Goal: Transaction & Acquisition: Book appointment/travel/reservation

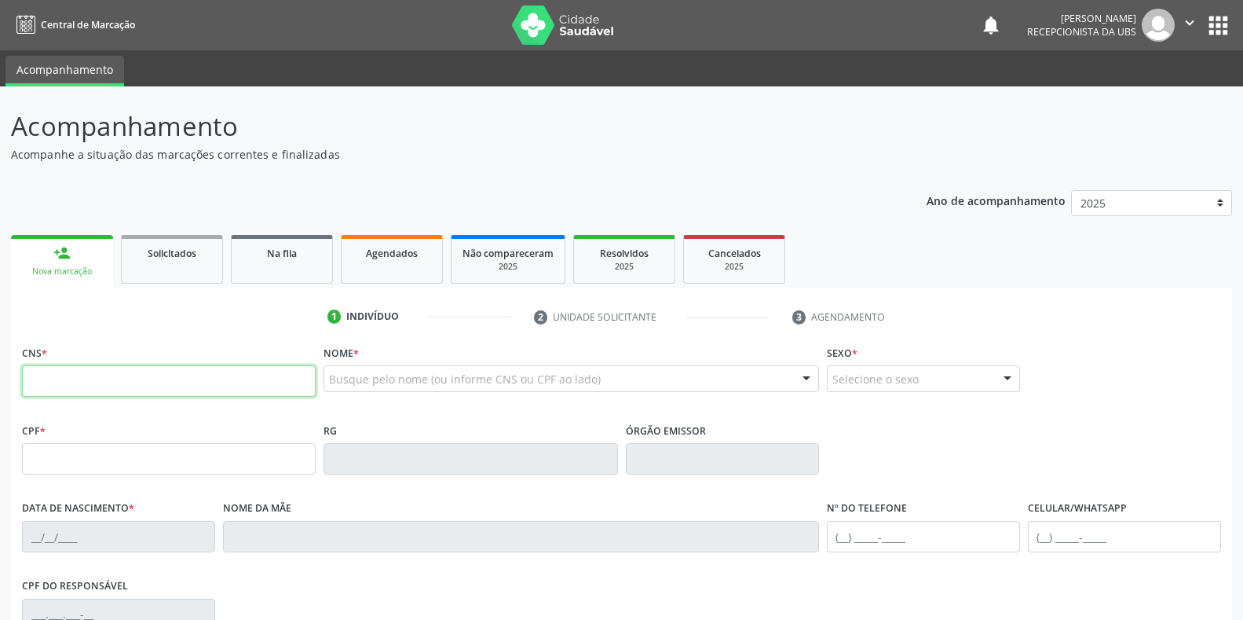
click at [61, 382] on input "text" at bounding box center [169, 380] width 294 height 31
paste input "160 1433 5081 0003"
type input "160 1433 5081 0003"
type input "099.514.844-92"
type input "01[DATE]"
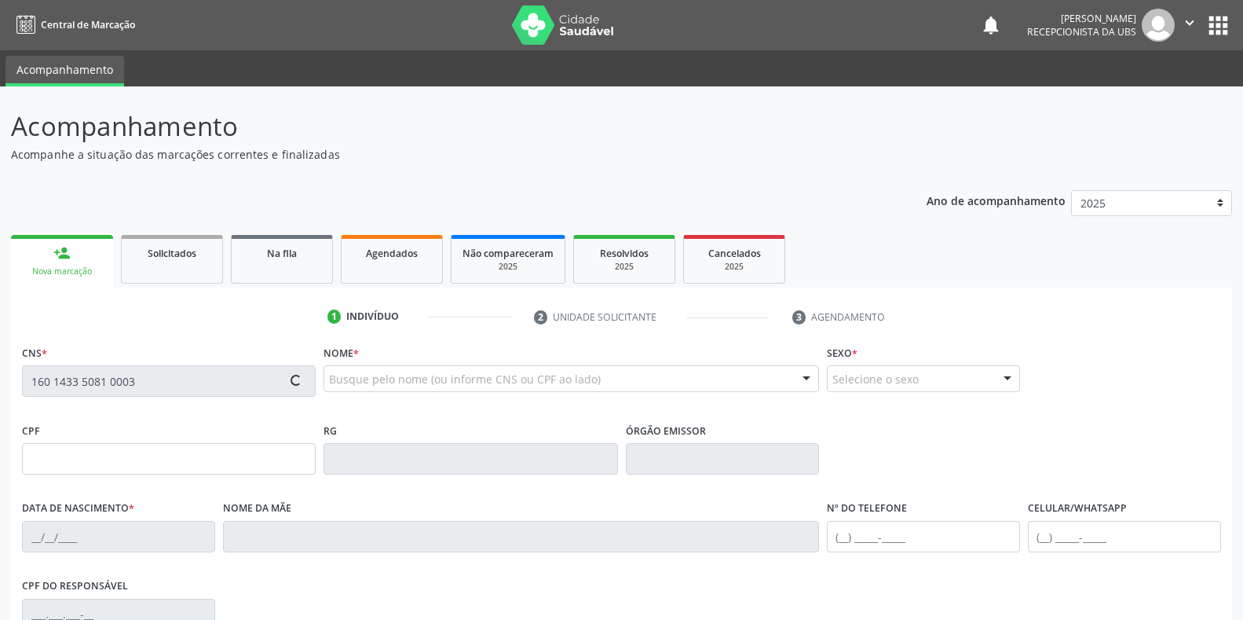
type input "Cicera [PERSON_NAME]"
type input "[PHONE_NUMBER]"
type input "326.127.964-87"
type input "3"
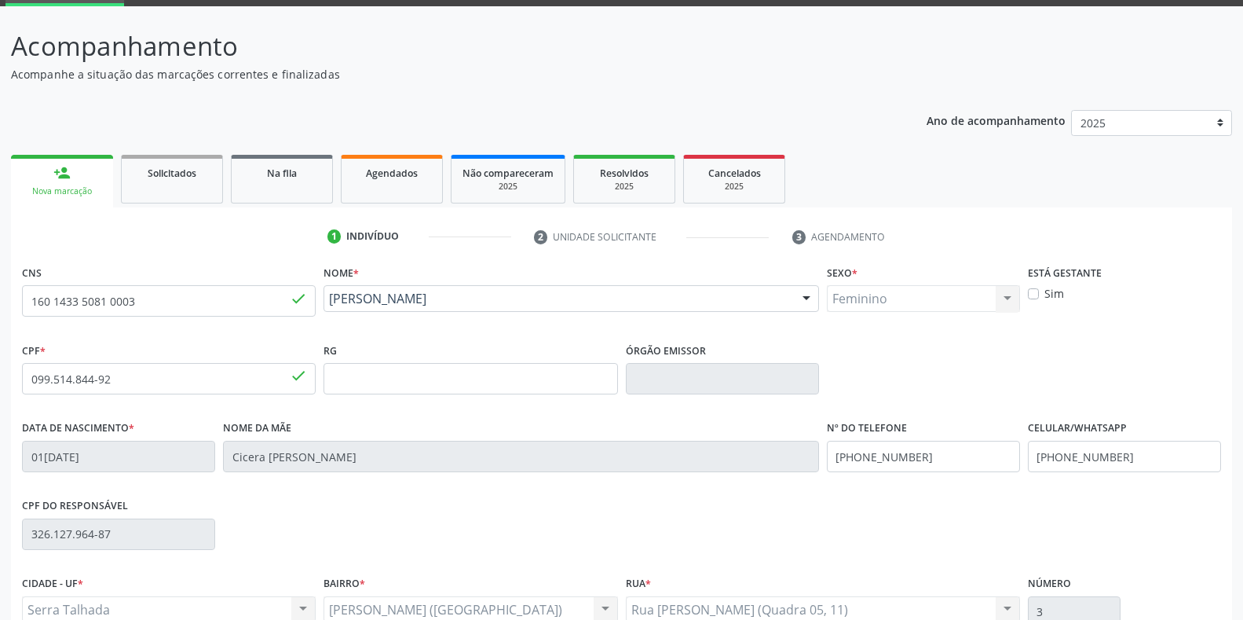
scroll to position [157, 0]
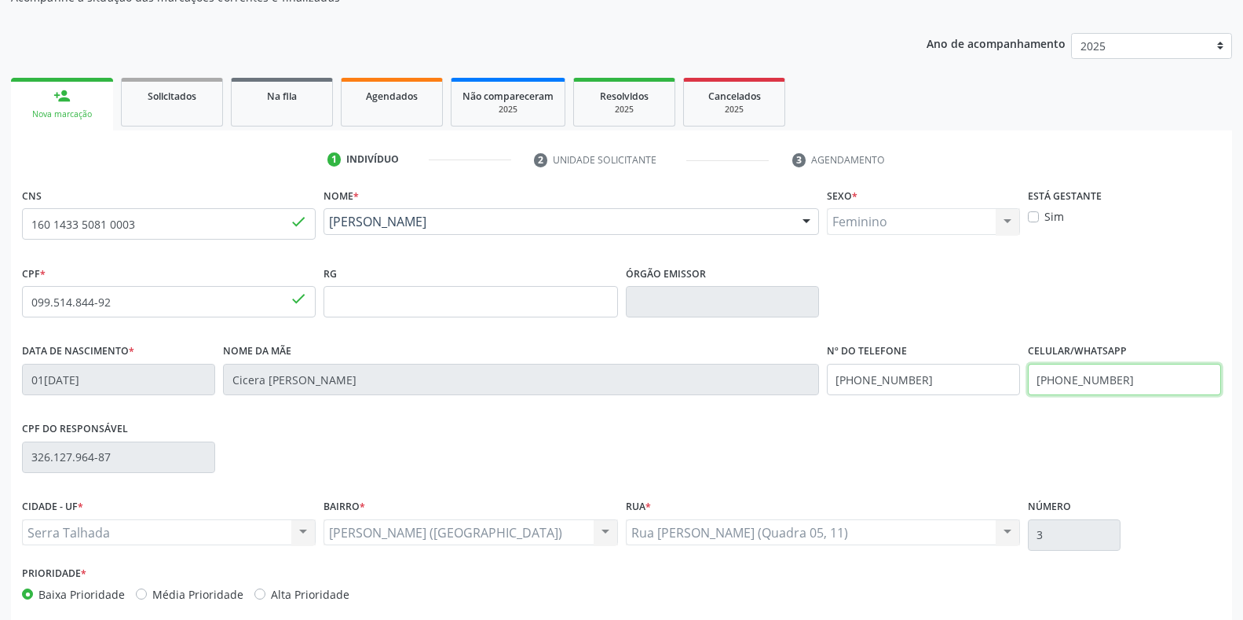
drag, startPoint x: 1147, startPoint y: 383, endPoint x: 1033, endPoint y: 386, distance: 114.7
click at [1033, 386] on input "[PHONE_NUMBER]" at bounding box center [1124, 379] width 193 height 31
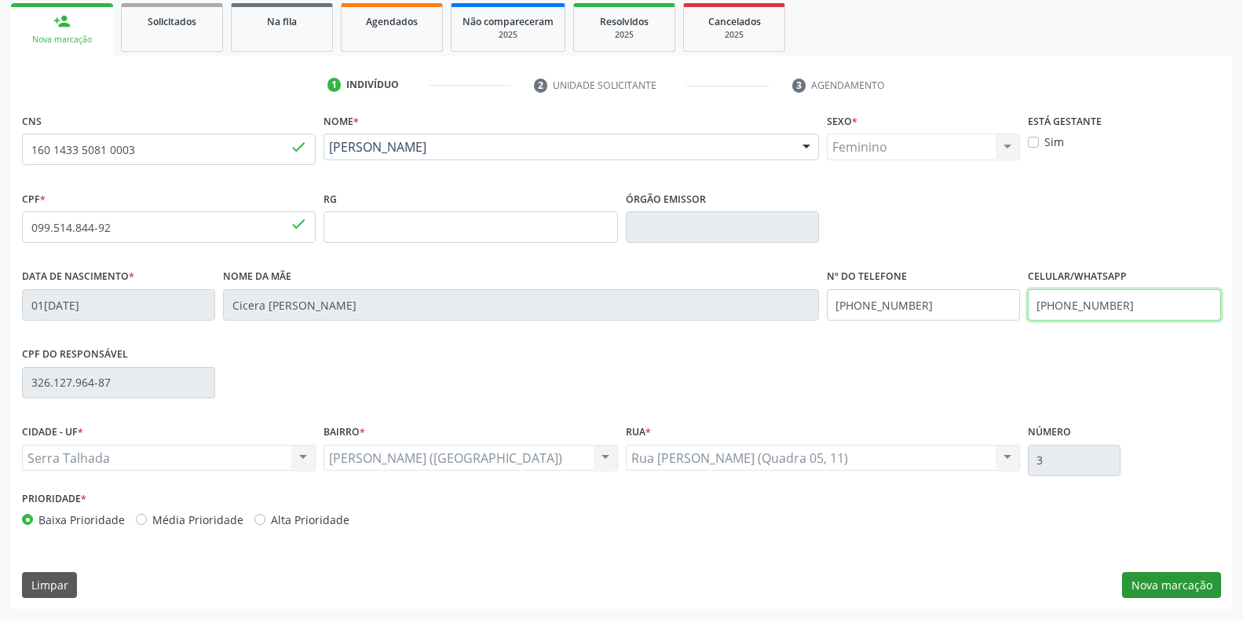
type input "[PHONE_NUMBER]"
click at [1195, 591] on button "Nova marcação" at bounding box center [1171, 585] width 99 height 27
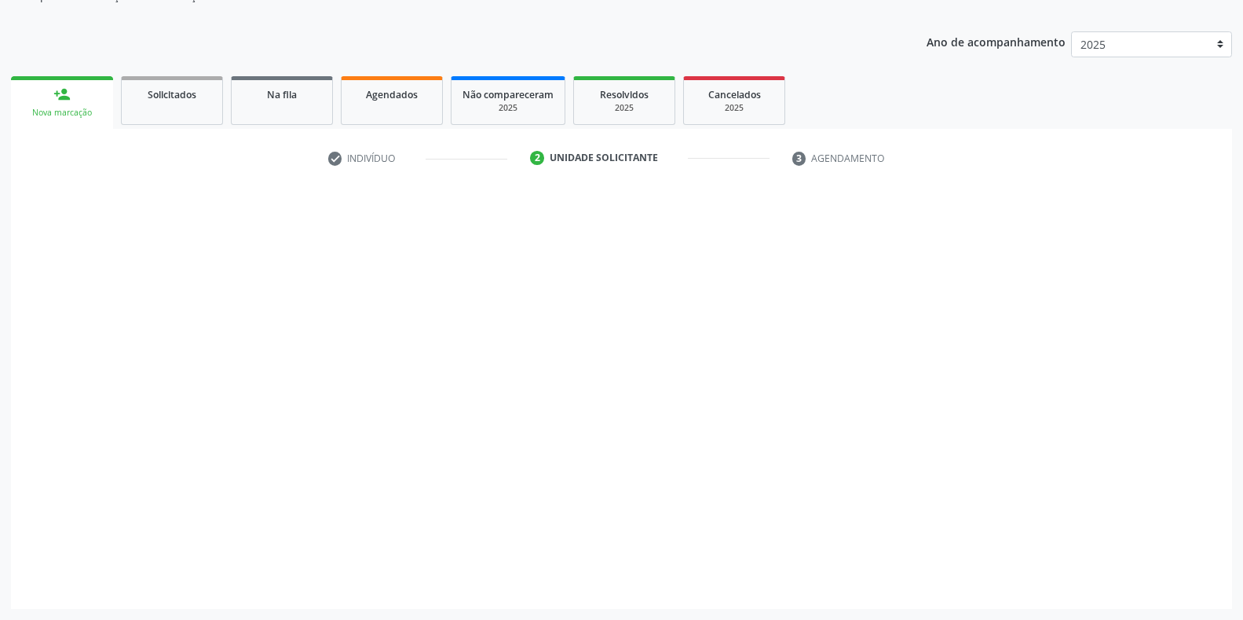
scroll to position [159, 0]
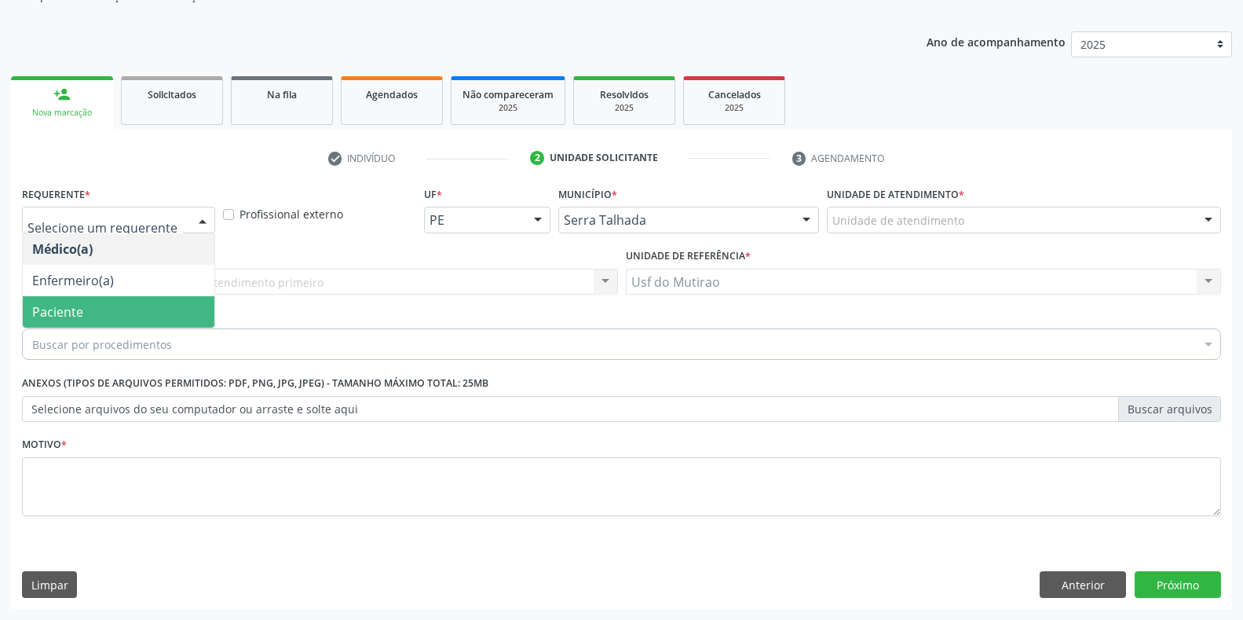
click at [59, 317] on span "Paciente" at bounding box center [57, 311] width 51 height 17
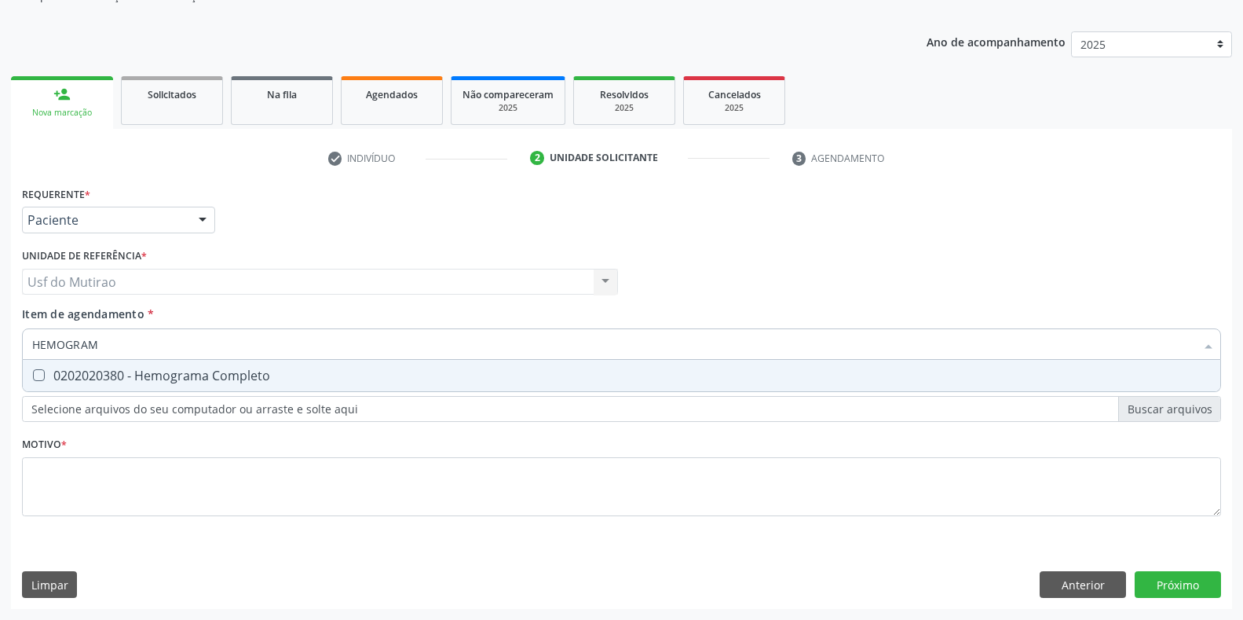
type input "HEMOGRAMA"
click at [93, 370] on div "0202020380 - Hemograma Completo" at bounding box center [621, 375] width 1179 height 13
checkbox Completo "true"
drag, startPoint x: 138, startPoint y: 341, endPoint x: 0, endPoint y: 329, distance: 138.7
click at [0, 329] on div "Acompanhamento Acompanhe a situação das marcações correntes e finalizadas Relat…" at bounding box center [621, 274] width 1243 height 692
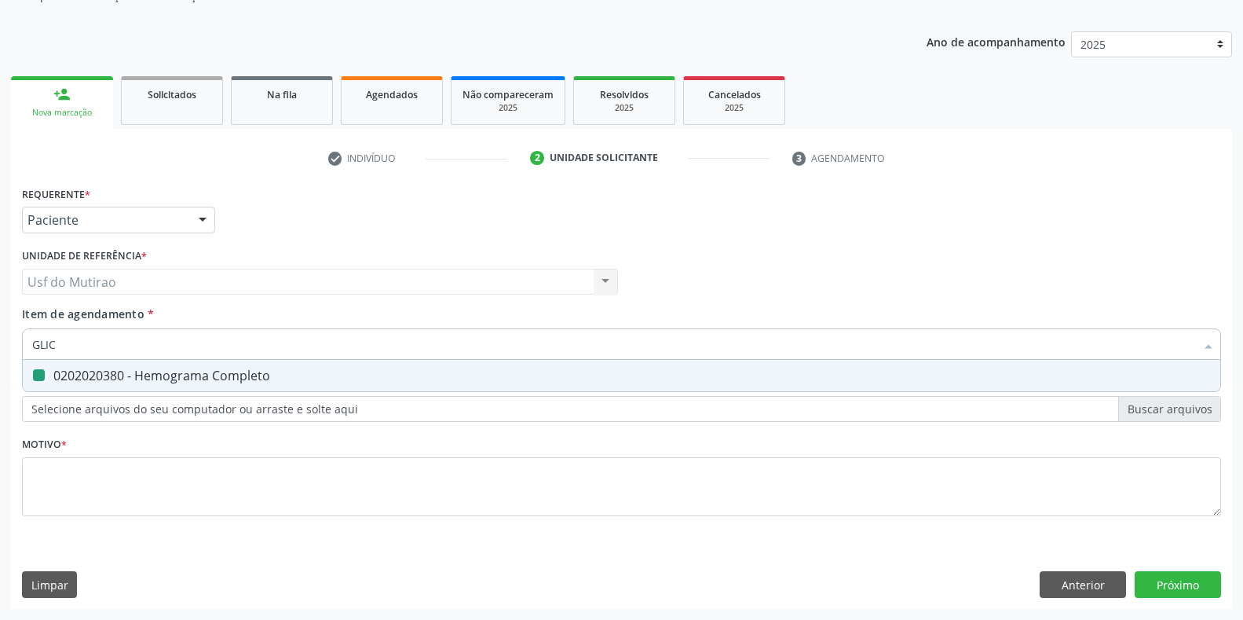
type input "GLICO"
checkbox Completo "false"
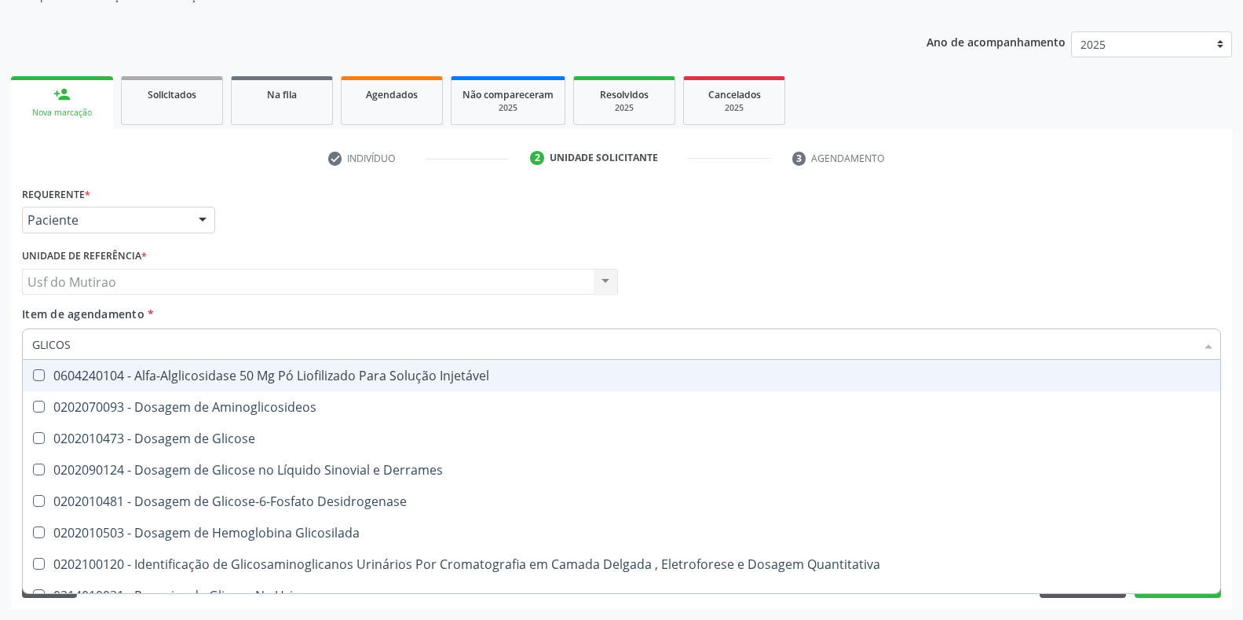
type input "GLICOSE"
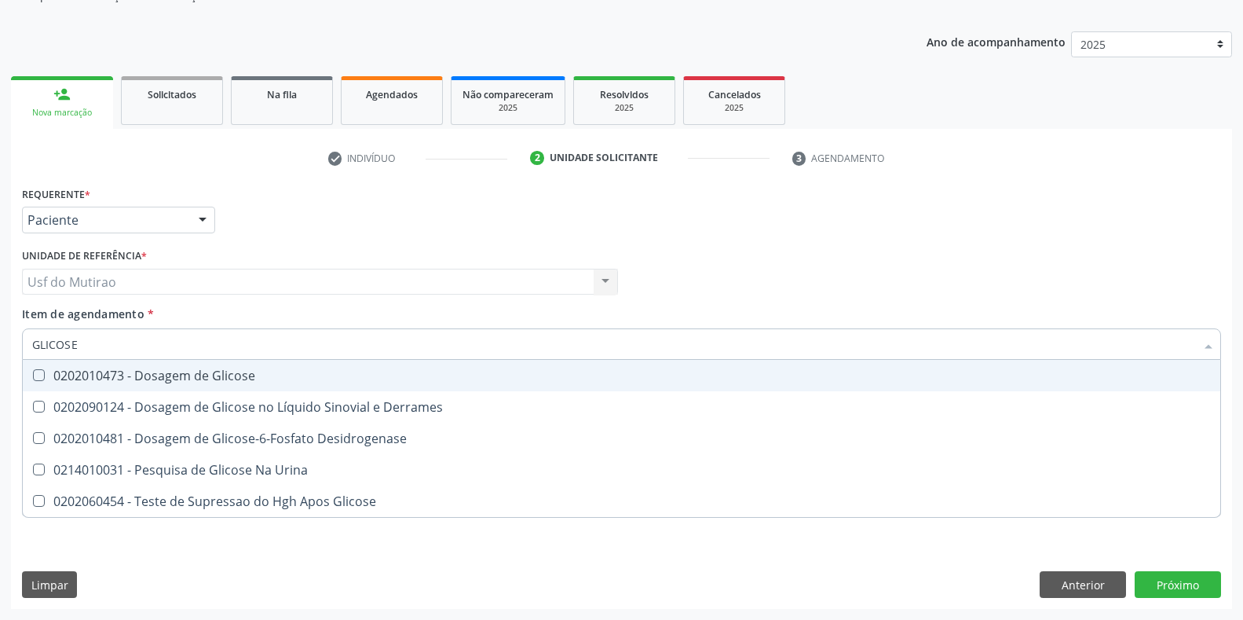
click at [73, 364] on span "0202010473 - Dosagem de Glicose" at bounding box center [622, 375] width 1198 height 31
checkbox Glicose "true"
drag, startPoint x: 105, startPoint y: 348, endPoint x: 9, endPoint y: 330, distance: 97.5
click at [9, 330] on div "Acompanhamento Acompanhe a situação das marcações correntes e finalizadas Relat…" at bounding box center [621, 274] width 1243 height 692
type input "ANAL"
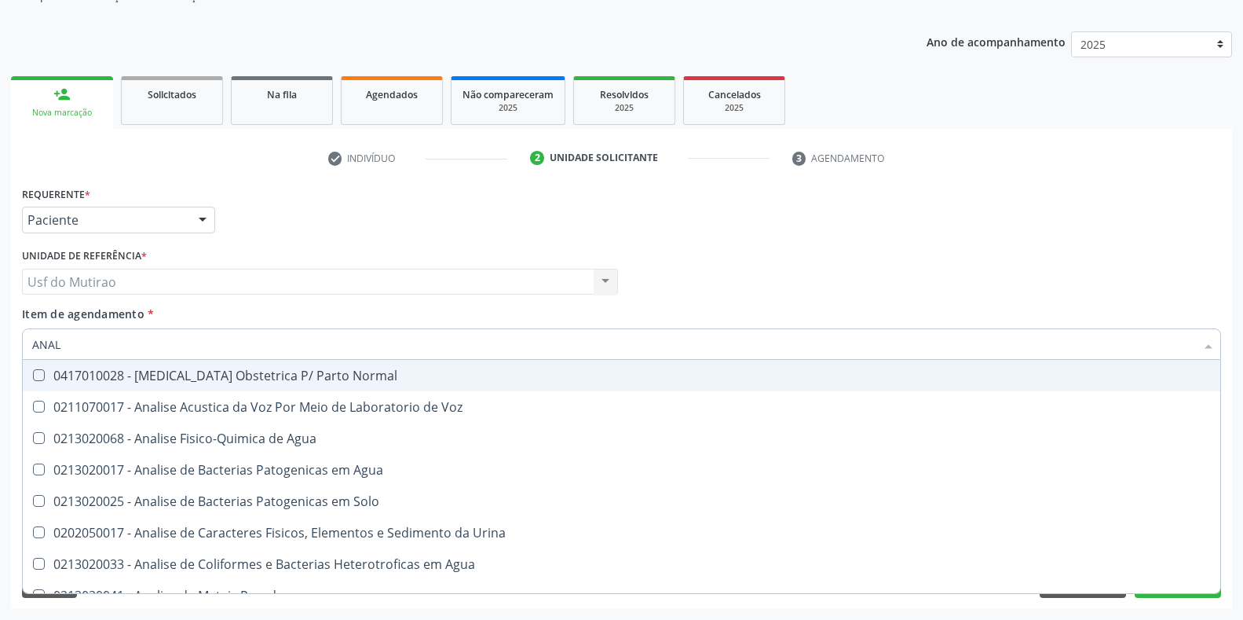
checkbox Normal "false"
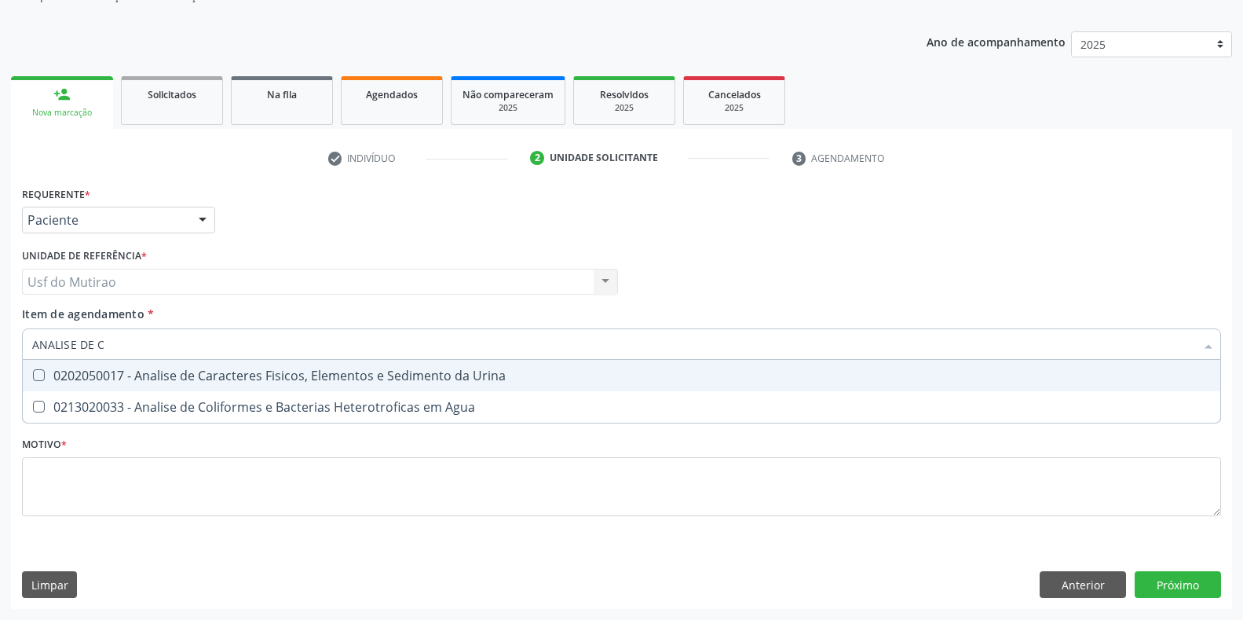
type input "ANALISE DE CA"
click at [75, 375] on div "0202050017 - Analise de Caracteres Fisicos, Elementos e Sedimento da Urina" at bounding box center [621, 375] width 1179 height 13
checkbox Urina "true"
drag, startPoint x: 143, startPoint y: 346, endPoint x: 0, endPoint y: 337, distance: 143.2
click at [0, 337] on div "Acompanhamento Acompanhe a situação das marcações correntes e finalizadas Relat…" at bounding box center [621, 274] width 1243 height 692
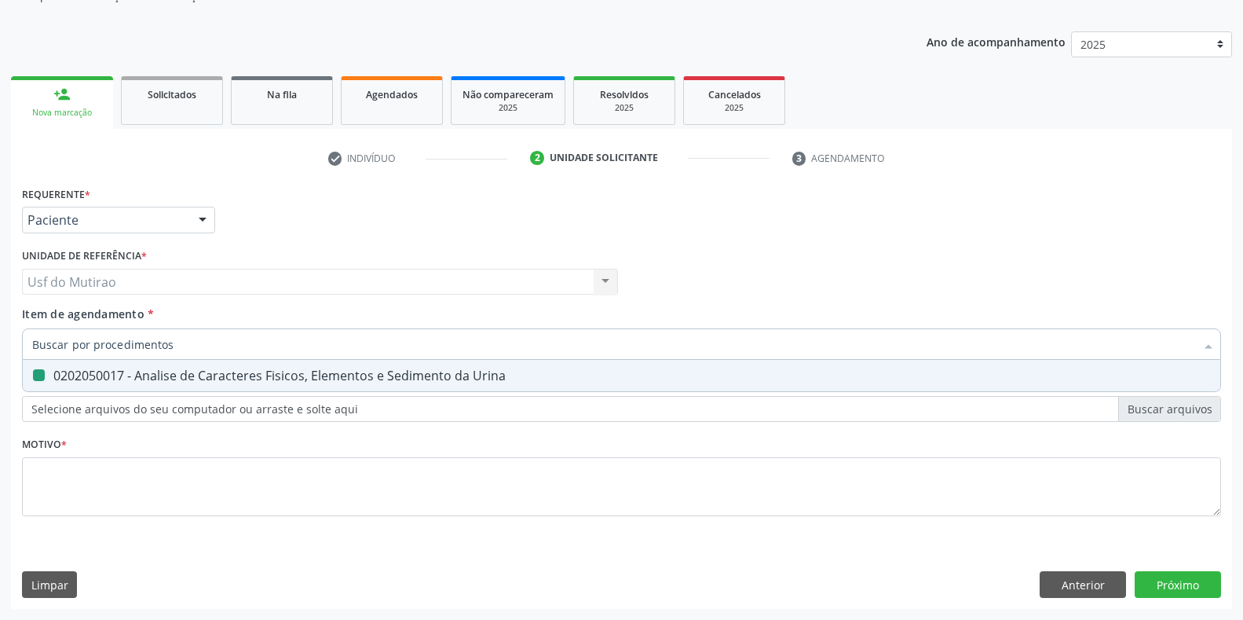
checkbox Urina "false"
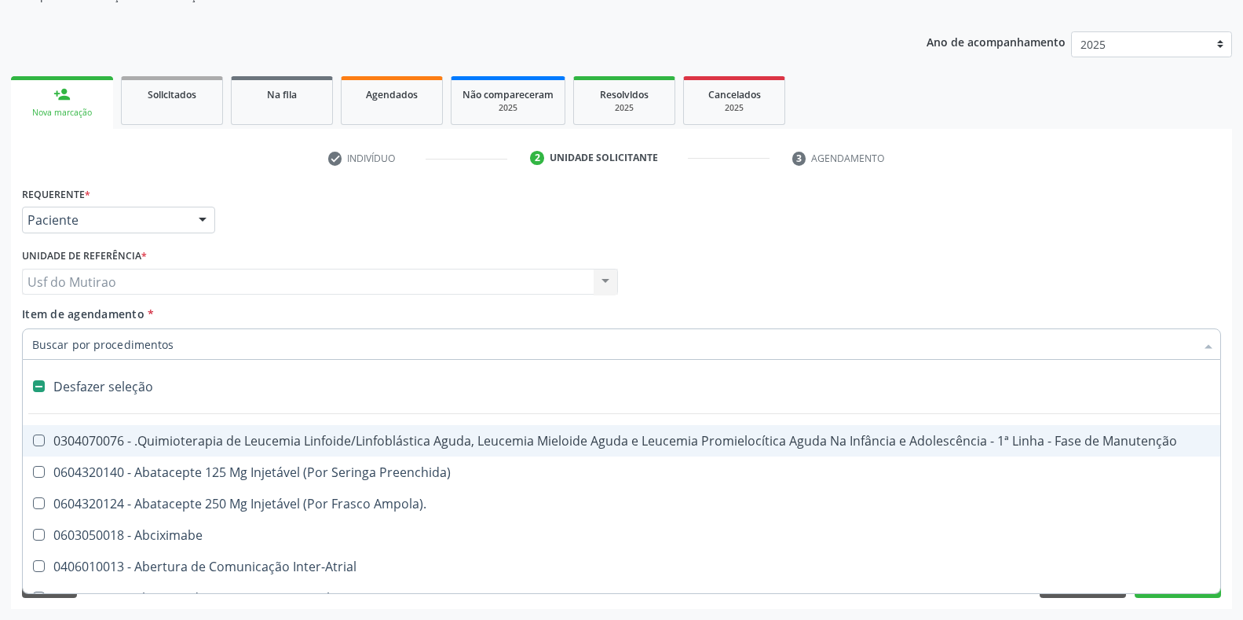
click at [435, 242] on div "Requerente * Paciente Médico(a) Enfermeiro(a) Paciente Nenhum resultado encontr…" at bounding box center [621, 212] width 1207 height 61
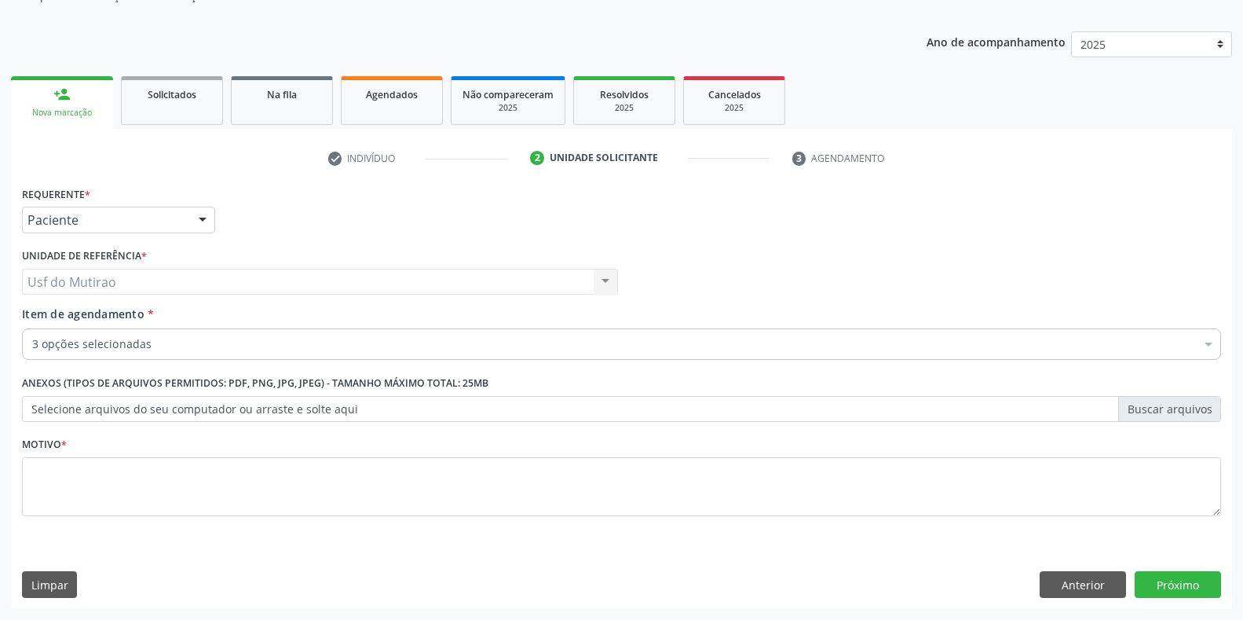
checkbox Completo "true"
checkbox Glicose "true"
checkbox Urina "true"
checkbox Normal "false"
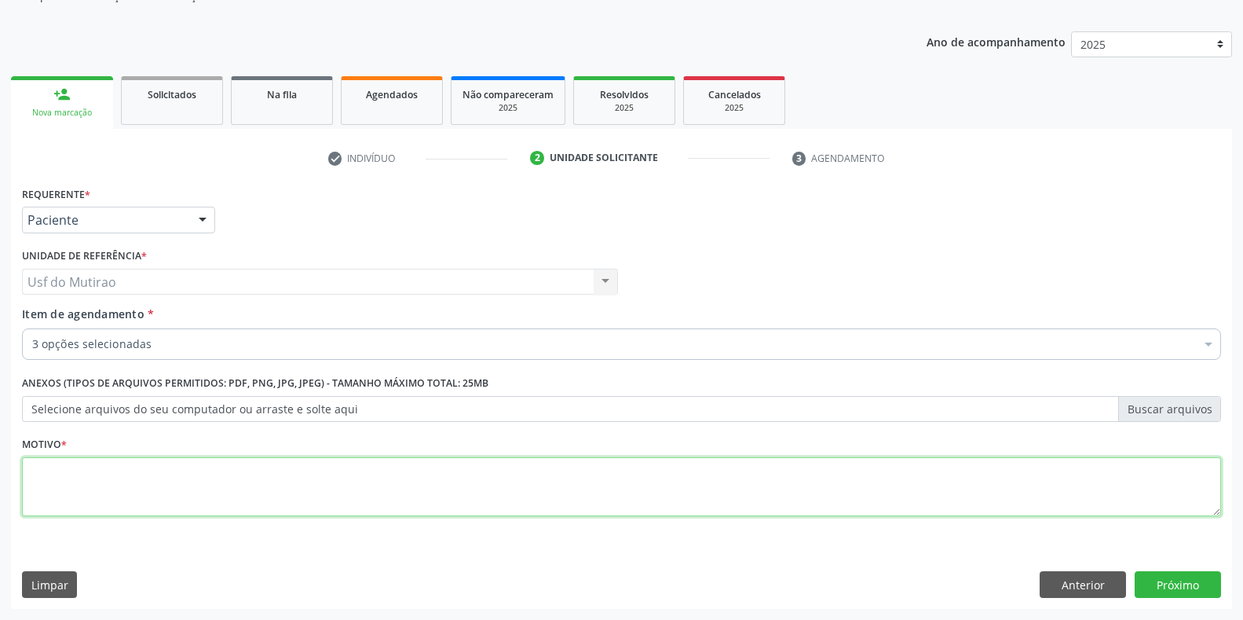
click at [459, 497] on textarea at bounding box center [621, 487] width 1199 height 60
type textarea "."
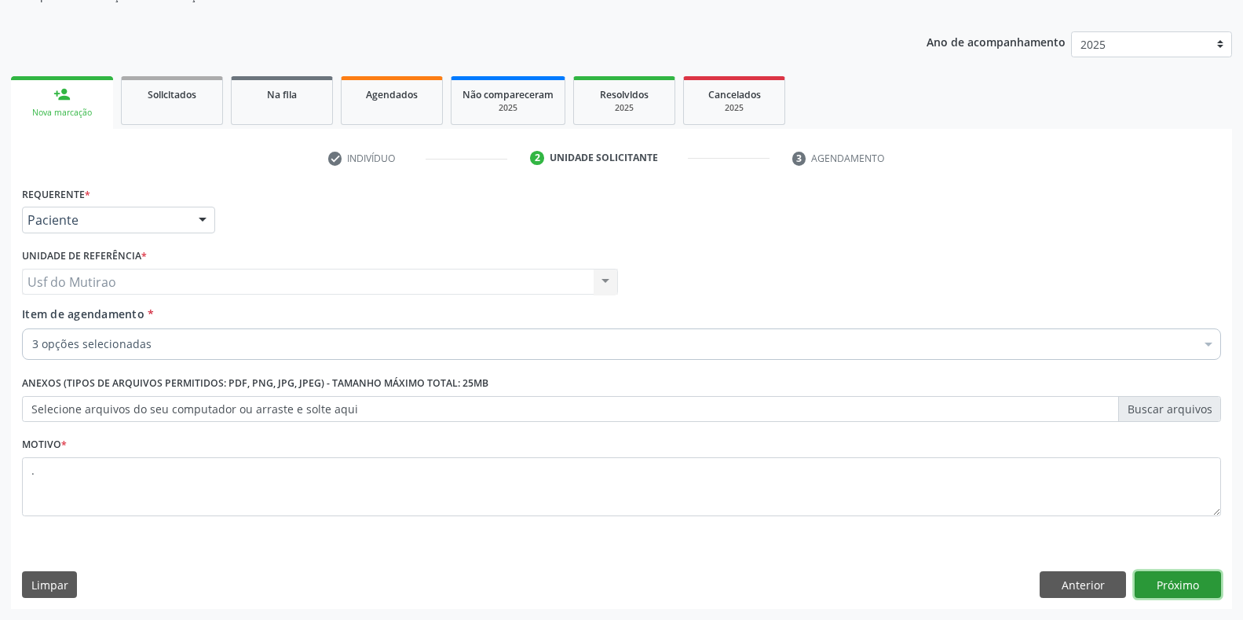
click at [1190, 574] on button "Próximo" at bounding box center [1178, 584] width 86 height 27
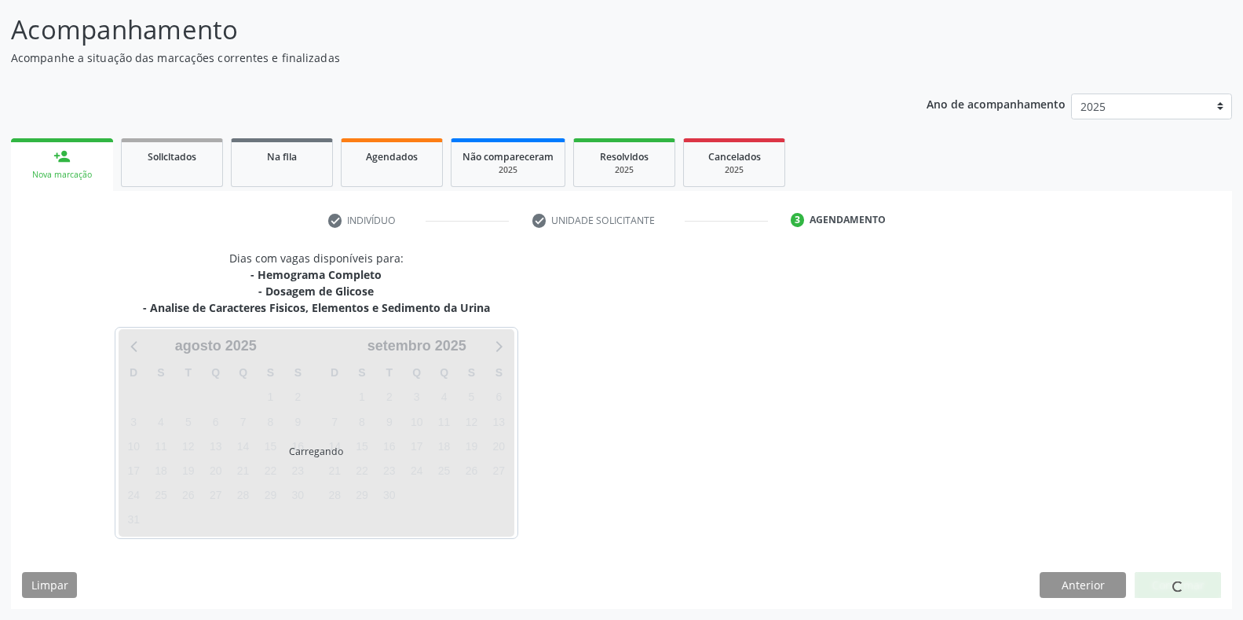
scroll to position [97, 0]
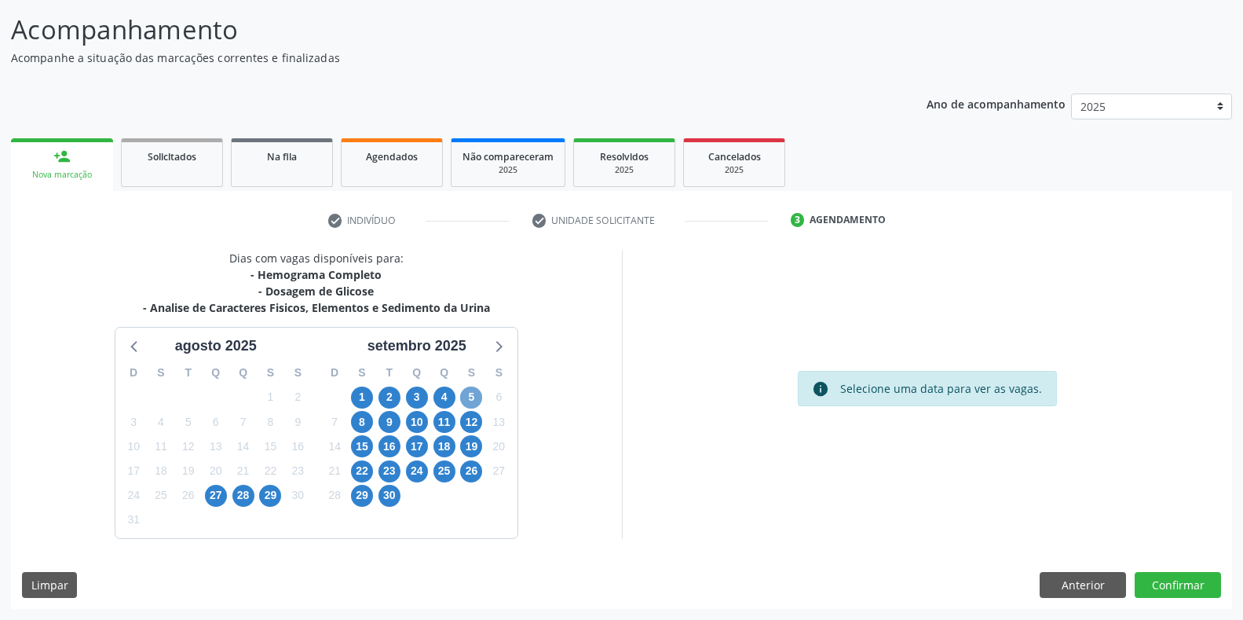
click at [471, 398] on span "5" at bounding box center [471, 397] width 22 height 22
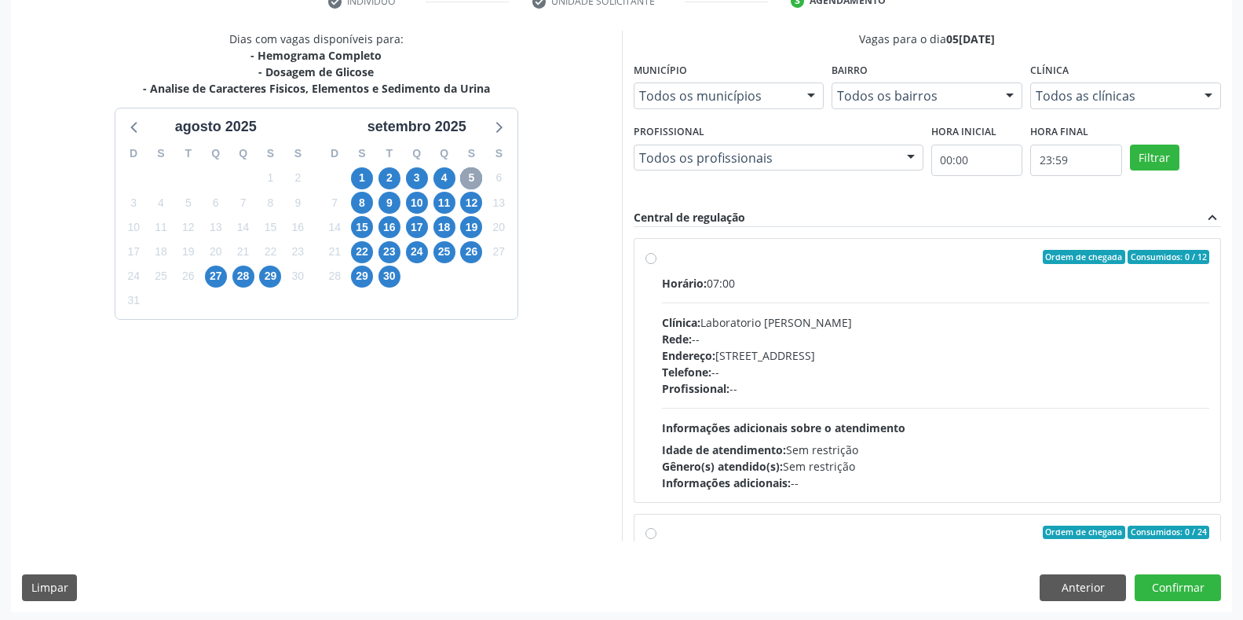
scroll to position [319, 0]
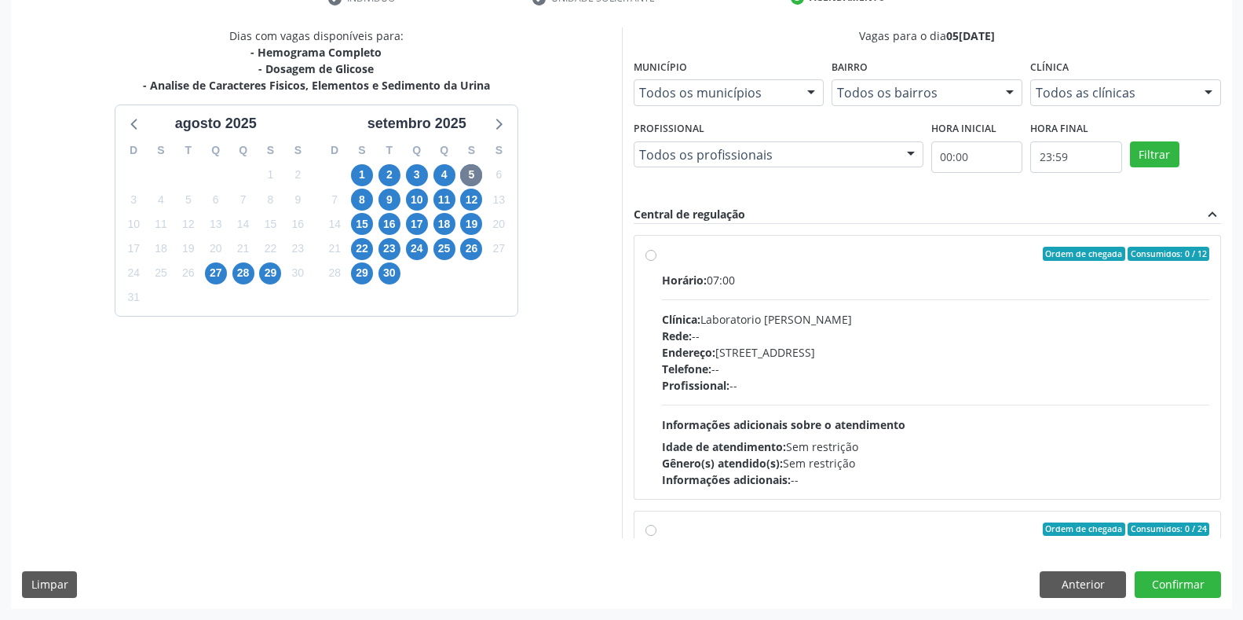
click at [792, 316] on div "Clínica: Laboratorio [PERSON_NAME]" at bounding box center [936, 319] width 548 height 16
click at [657, 261] on input "Ordem de chegada Consumidos: 0 / 12 Horário: 07:00 Clínica: Laboratorio [PERSON…" at bounding box center [651, 254] width 11 height 14
radio input "true"
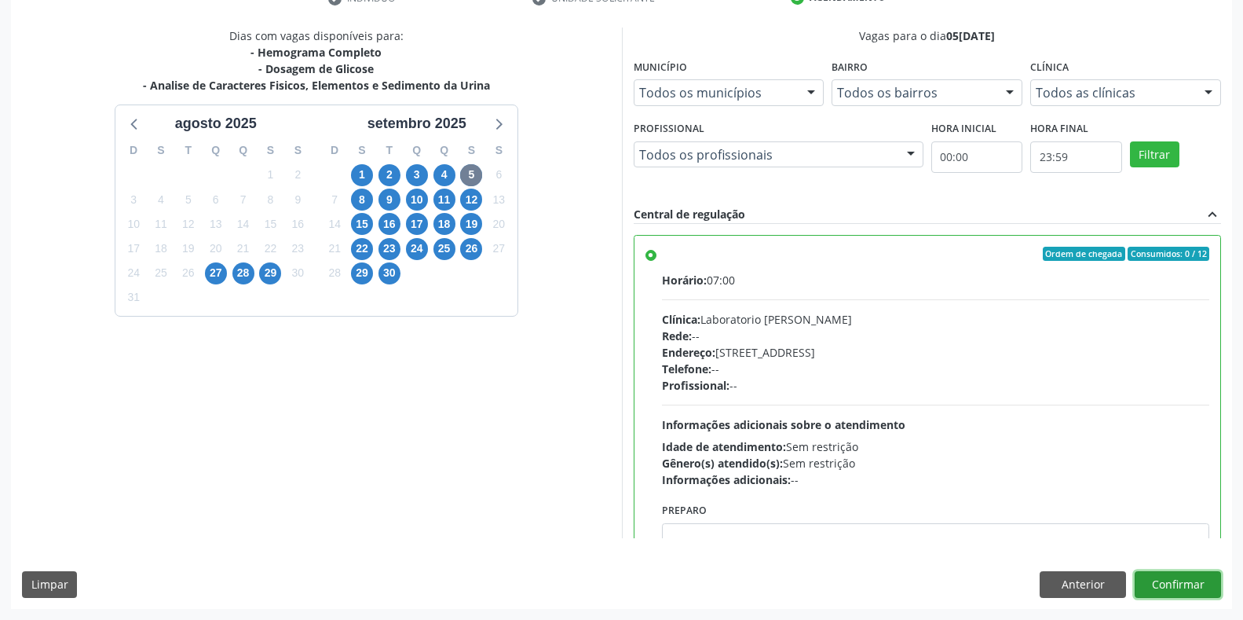
click at [1198, 582] on button "Confirmar" at bounding box center [1178, 584] width 86 height 27
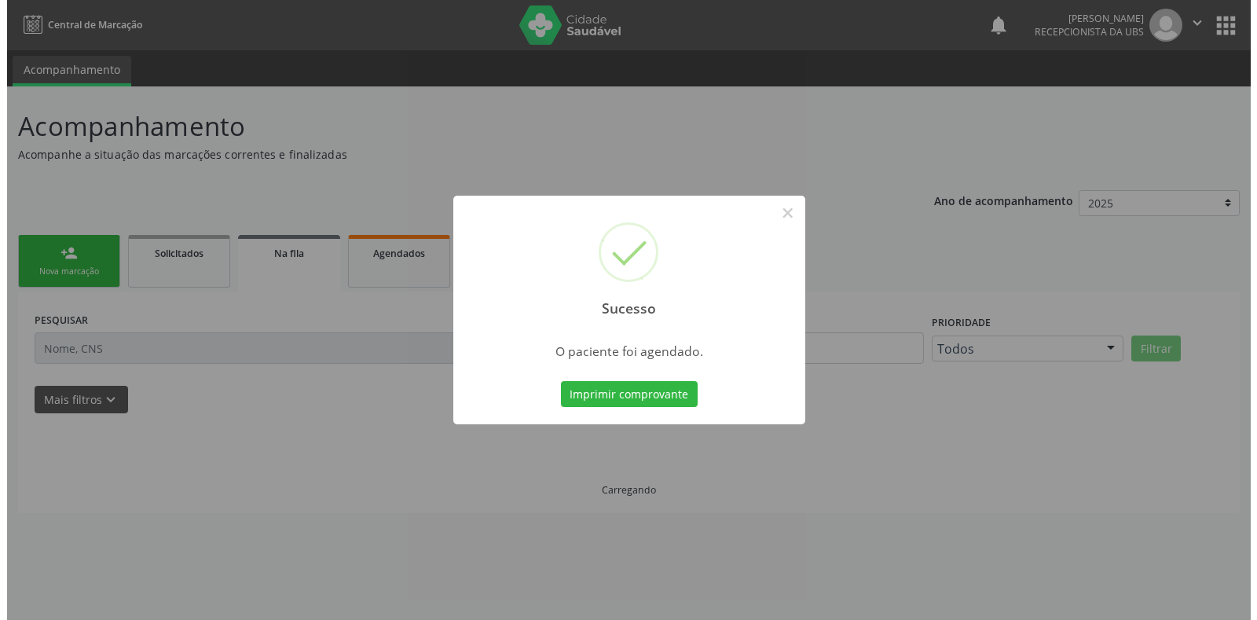
scroll to position [0, 0]
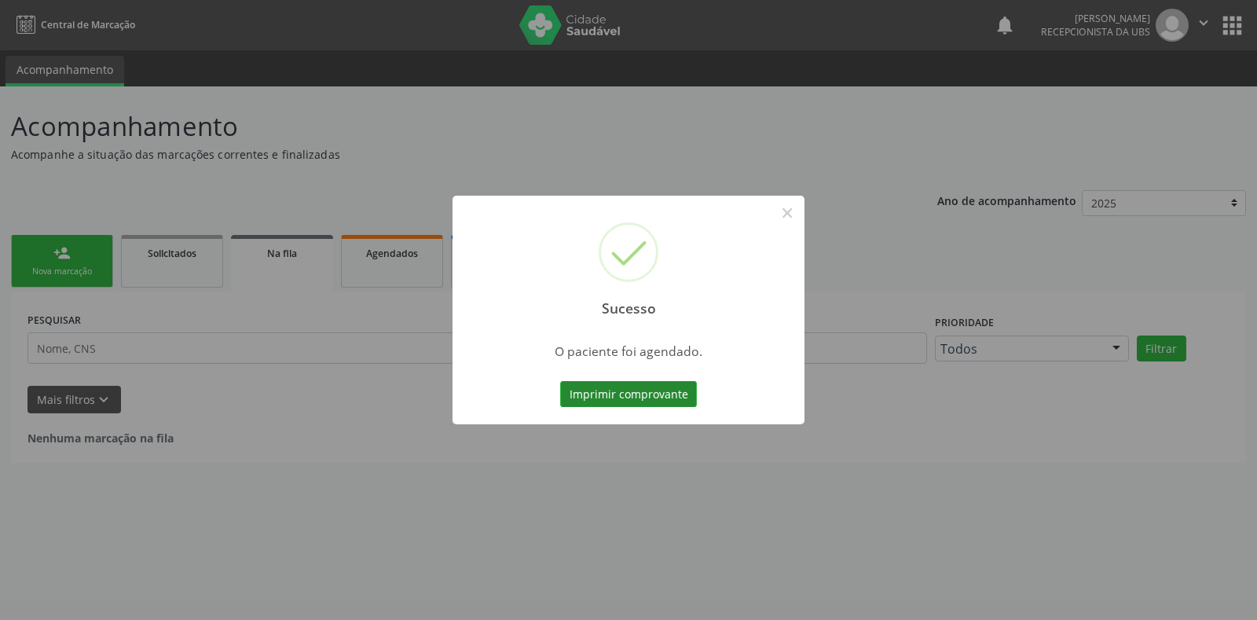
click at [596, 393] on button "Imprimir comprovante" at bounding box center [628, 394] width 137 height 27
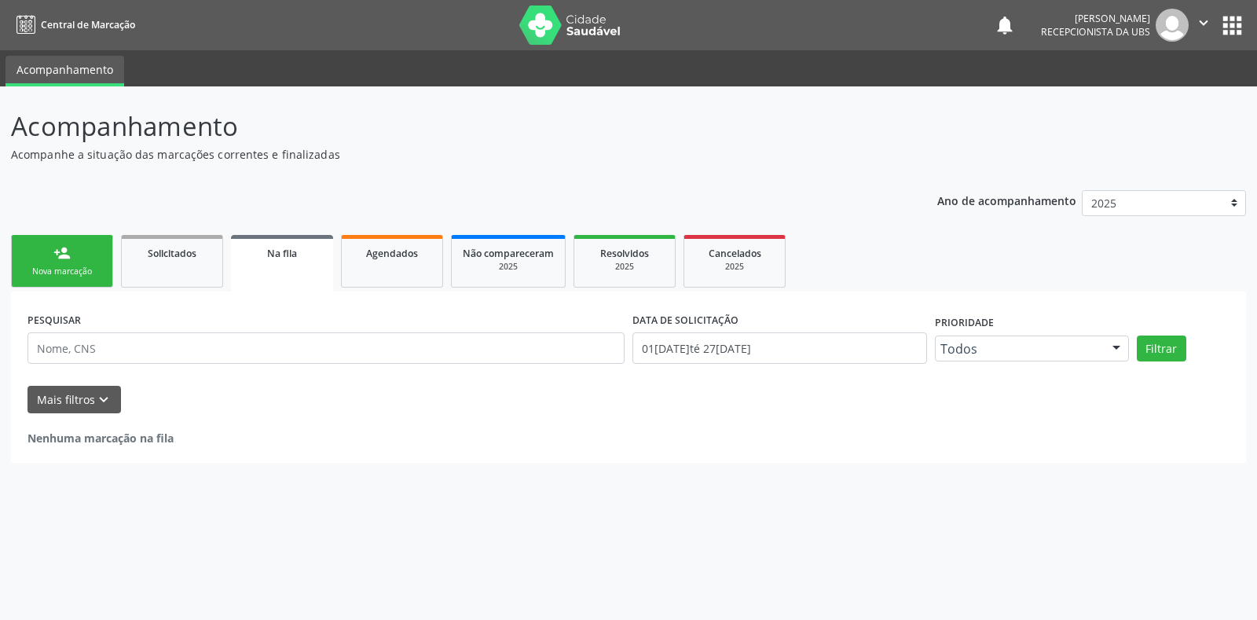
click at [72, 260] on div "Sucesso × O paciente foi agendado. Imprimir comprovante Cancel" at bounding box center [628, 310] width 1257 height 620
click at [83, 271] on div "Sucesso × O paciente foi agendado. Imprimir comprovante Cancel" at bounding box center [628, 310] width 1257 height 620
click at [78, 273] on div "Sucesso × O paciente foi agendado. Imprimir comprovante Cancel" at bounding box center [628, 310] width 1257 height 620
click at [54, 262] on div "Sucesso × O paciente foi agendado. Imprimir comprovante Cancel" at bounding box center [628, 310] width 1257 height 620
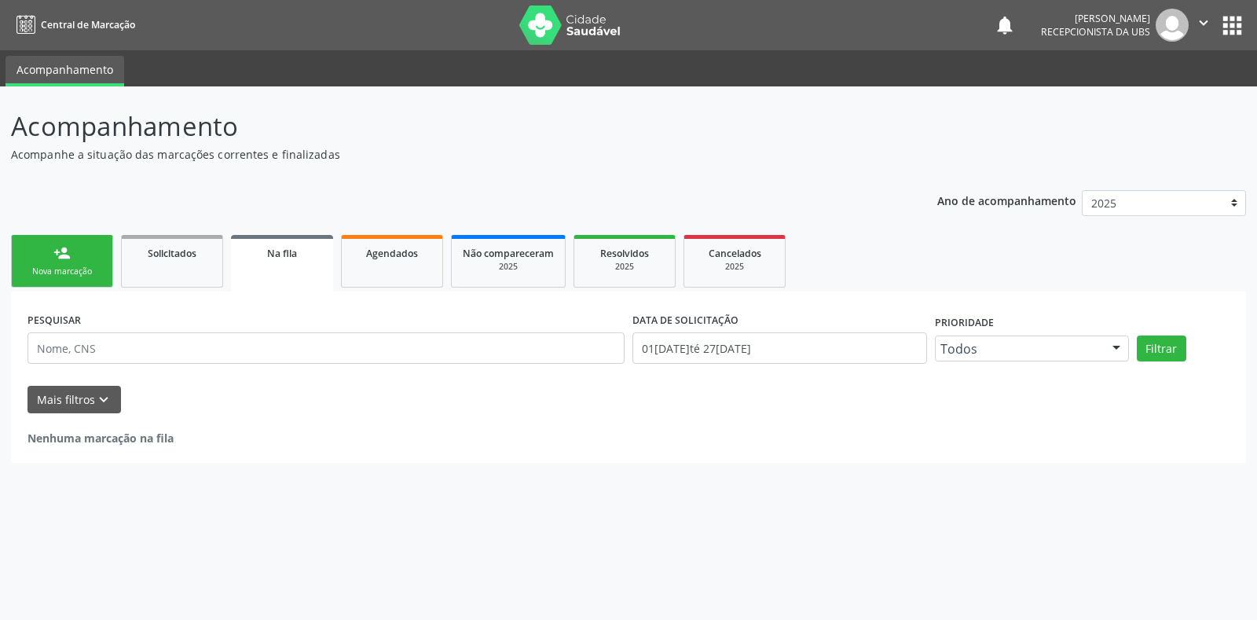
click at [54, 262] on div "Sucesso × O paciente foi agendado. Imprimir comprovante Cancel" at bounding box center [628, 310] width 1257 height 620
click at [78, 254] on div "Sucesso × O paciente foi agendado. Imprimir comprovante Cancel" at bounding box center [628, 310] width 1257 height 620
